Goal: Transaction & Acquisition: Purchase product/service

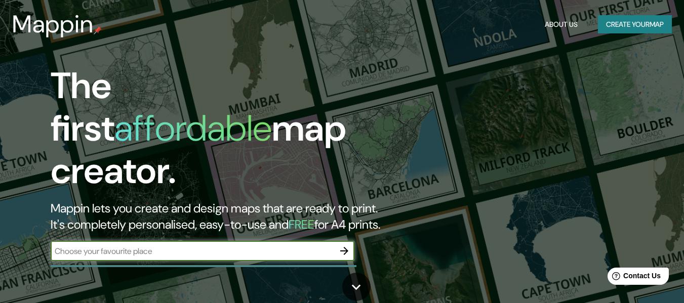
click at [293, 246] on input "text" at bounding box center [193, 252] width 284 height 12
type input "chincha"
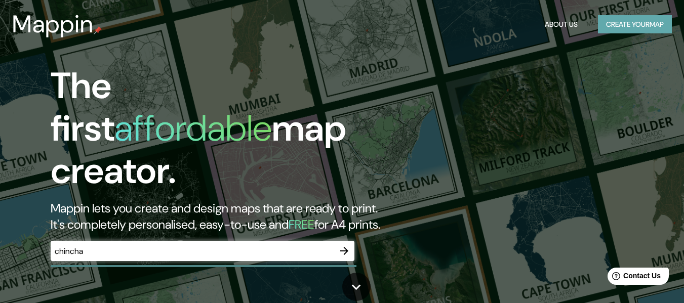
click at [625, 29] on button "Create your map" at bounding box center [635, 24] width 74 height 19
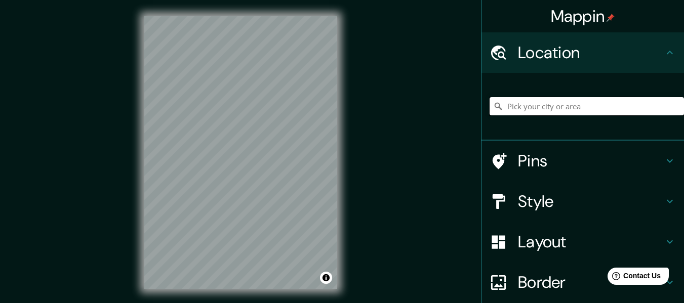
click at [547, 105] on input "Pick your city or area" at bounding box center [587, 106] width 195 height 18
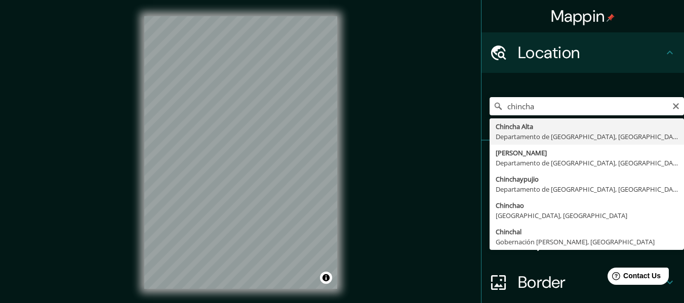
type input "[GEOGRAPHIC_DATA], [GEOGRAPHIC_DATA], [GEOGRAPHIC_DATA]"
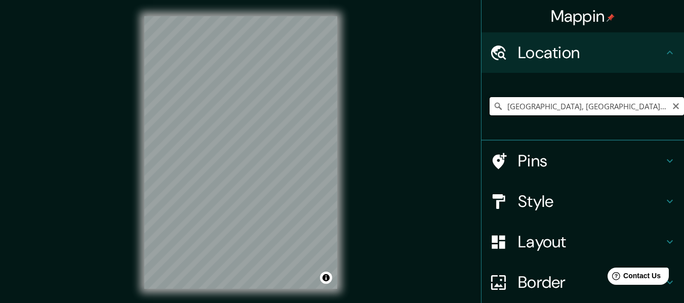
click at [661, 98] on input "[GEOGRAPHIC_DATA], [GEOGRAPHIC_DATA], [GEOGRAPHIC_DATA]" at bounding box center [587, 106] width 195 height 18
click at [672, 103] on icon "Clear" at bounding box center [676, 106] width 8 height 8
paste input "[GEOGRAPHIC_DATA]"
type input "Sur, [GEOGRAPHIC_DATA], [GEOGRAPHIC_DATA] 1390000, [GEOGRAPHIC_DATA]"
click at [673, 107] on icon "Clear" at bounding box center [676, 106] width 6 height 6
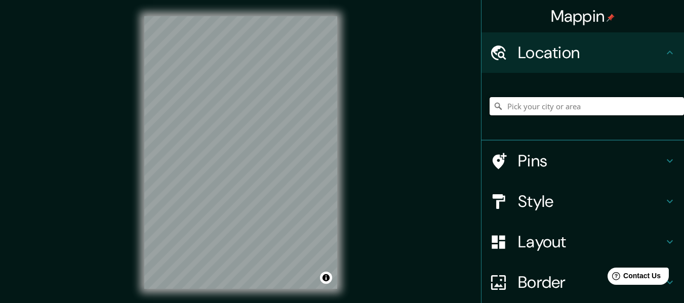
paste input "[GEOGRAPHIC_DATA]"
type input "Sur, [GEOGRAPHIC_DATA], [GEOGRAPHIC_DATA] 1390000, [GEOGRAPHIC_DATA]"
click at [672, 106] on icon "Clear" at bounding box center [676, 106] width 8 height 8
click at [609, 100] on input "Pick your city or area" at bounding box center [587, 106] width 195 height 18
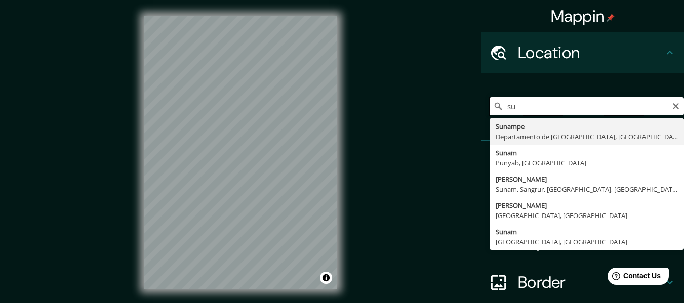
type input "s"
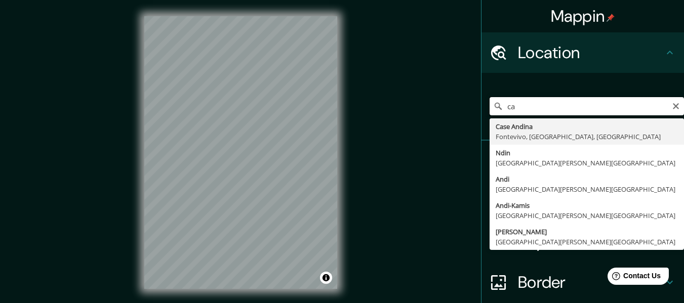
type input "c"
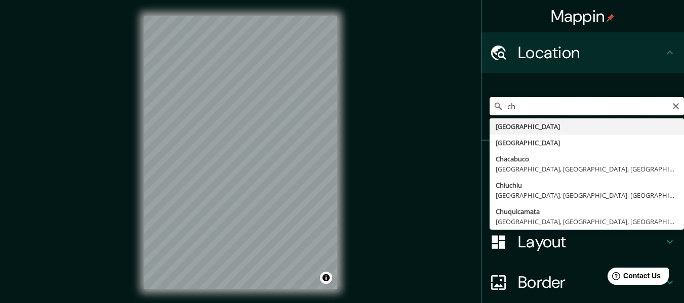
type input "c"
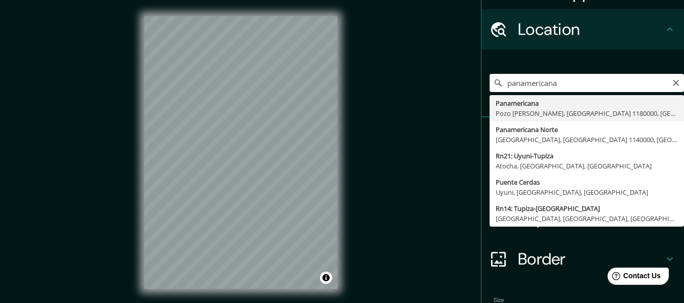
scroll to position [15, 0]
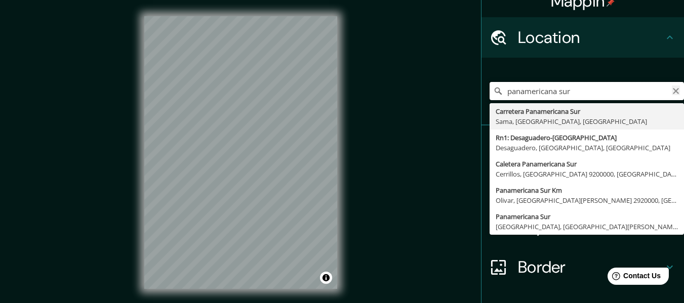
type input "panamericana sur"
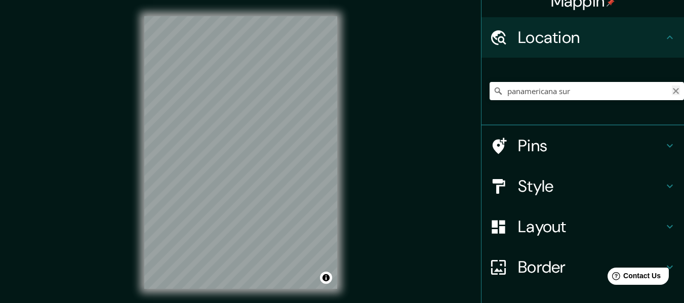
click at [672, 94] on icon "Clear" at bounding box center [676, 91] width 8 height 8
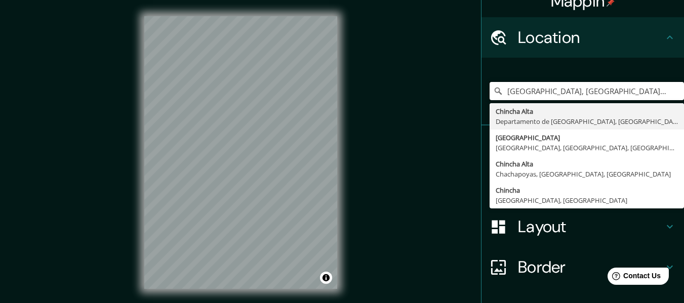
type input "[GEOGRAPHIC_DATA], [GEOGRAPHIC_DATA], [GEOGRAPHIC_DATA]"
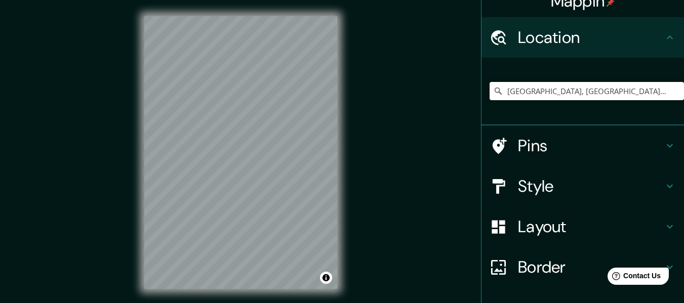
click at [342, 204] on div "© Mapbox © OpenStreetMap Improve this map" at bounding box center [240, 152] width 225 height 305
